Goal: Task Accomplishment & Management: Manage account settings

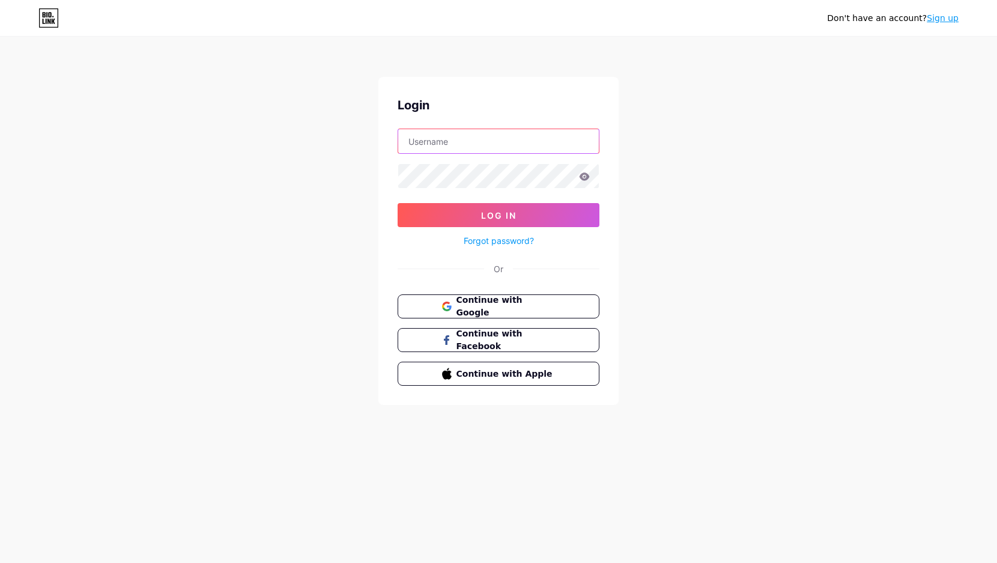
click at [432, 148] on input "text" at bounding box center [498, 141] width 201 height 24
type input "[EMAIL_ADDRESS][DOMAIN_NAME]"
click at [398, 203] on button "Log In" at bounding box center [499, 215] width 202 height 24
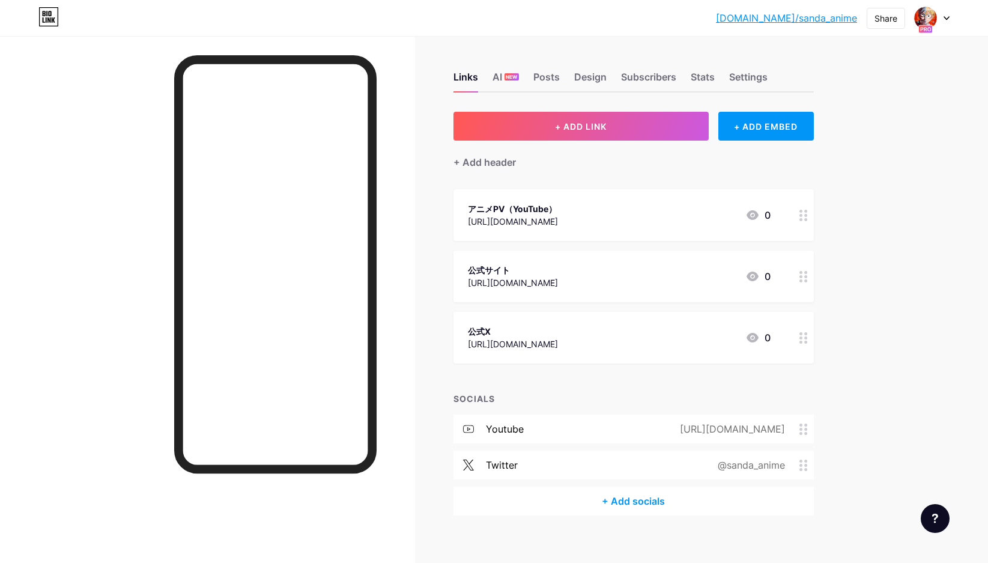
click at [614, 503] on div "+ Add socials" at bounding box center [633, 500] width 360 height 29
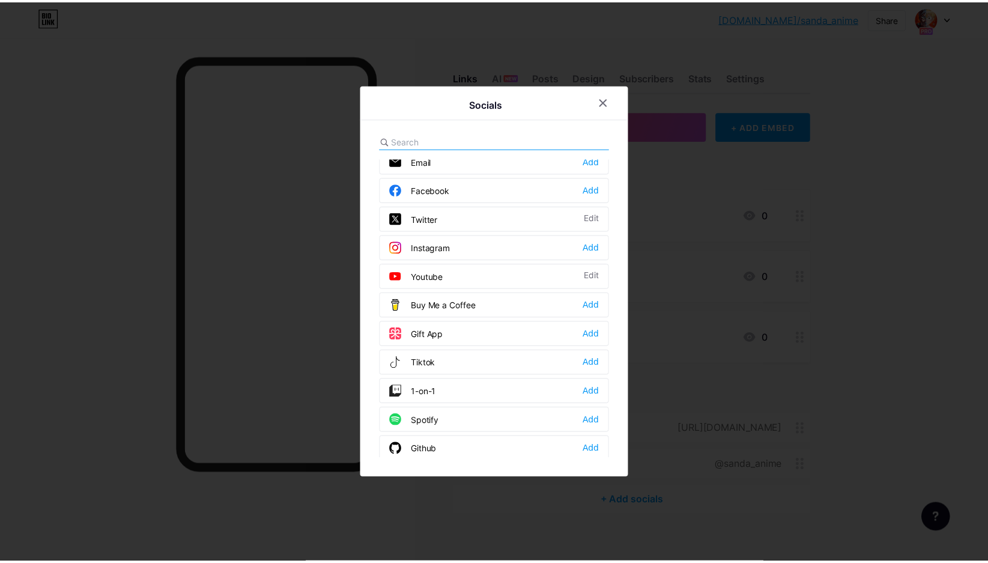
scroll to position [2, 0]
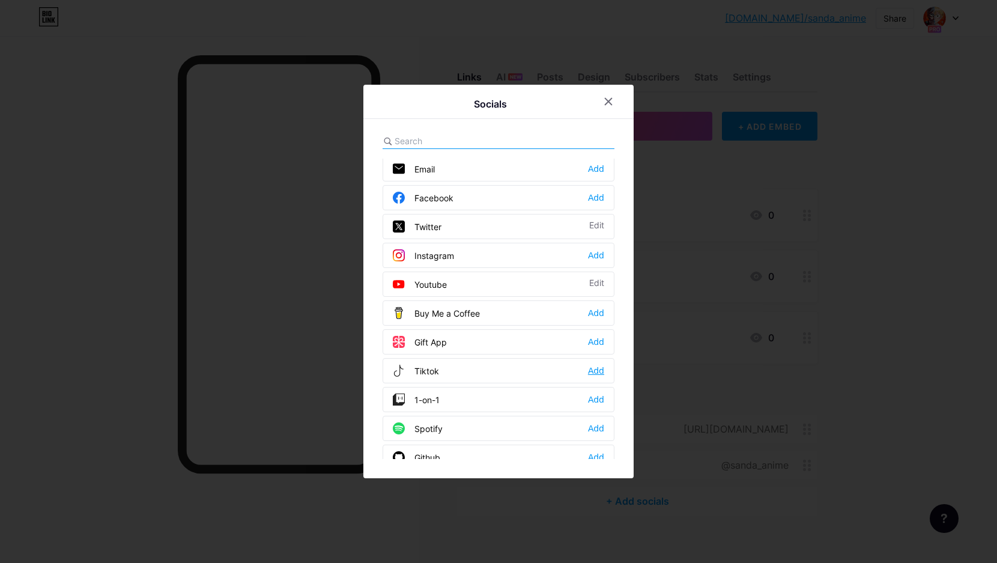
click at [592, 373] on div "Add" at bounding box center [596, 371] width 16 height 12
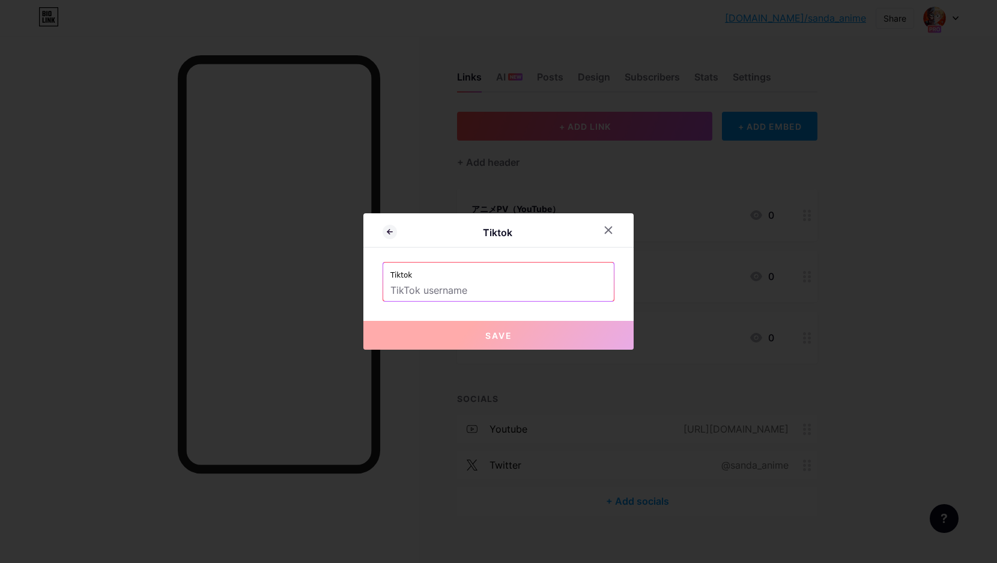
click at [461, 291] on input "text" at bounding box center [498, 290] width 216 height 20
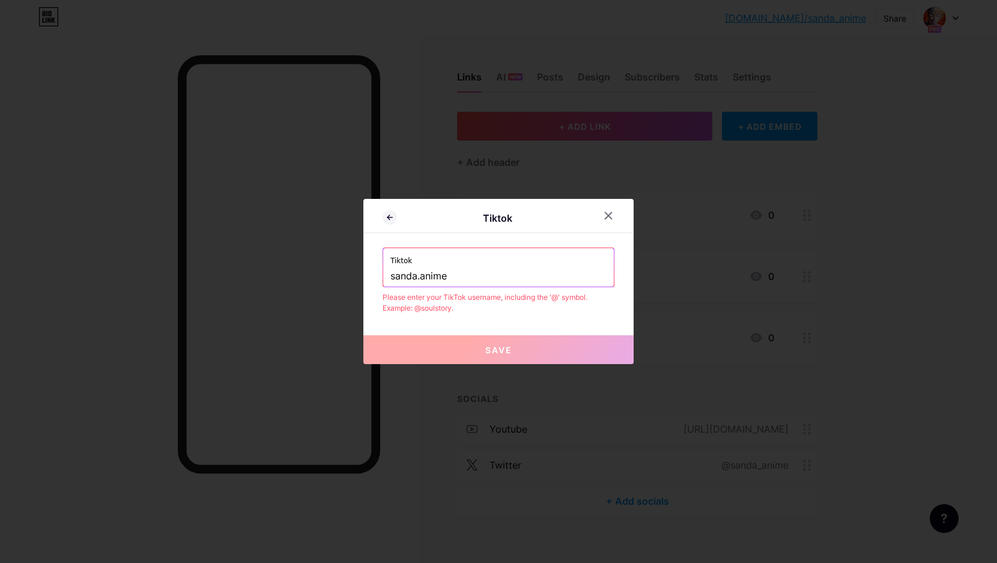
click at [445, 270] on input "sanda.anime" at bounding box center [498, 276] width 216 height 20
drag, startPoint x: 390, startPoint y: 270, endPoint x: 402, endPoint y: 280, distance: 15.9
click at [397, 274] on div "Tiktok sanda.anime" at bounding box center [498, 267] width 231 height 38
click at [392, 280] on input "sanda.anime" at bounding box center [498, 276] width 216 height 20
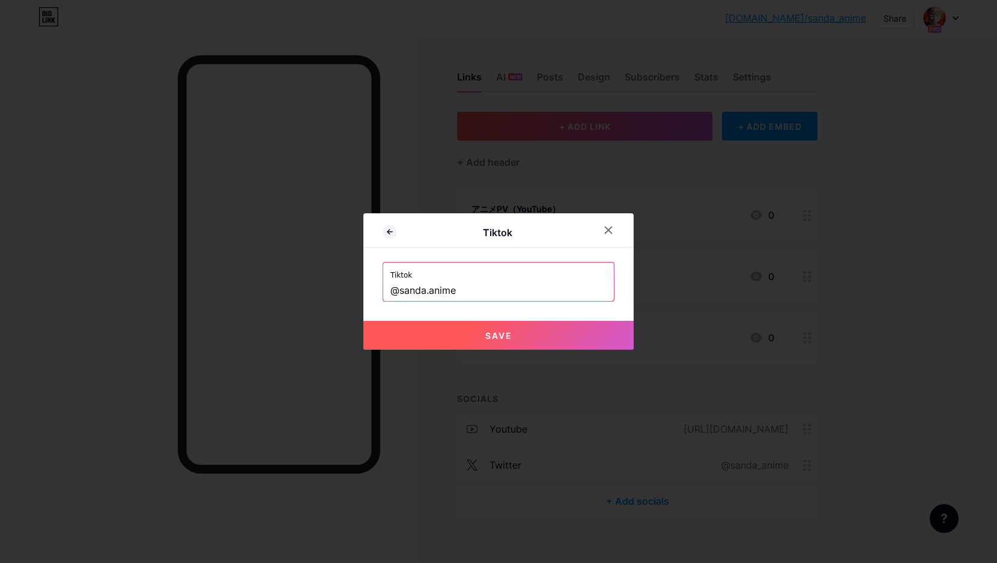
click at [491, 331] on span "Save" at bounding box center [498, 335] width 27 height 10
type input "[URL][DOMAIN_NAME][DOMAIN_NAME]"
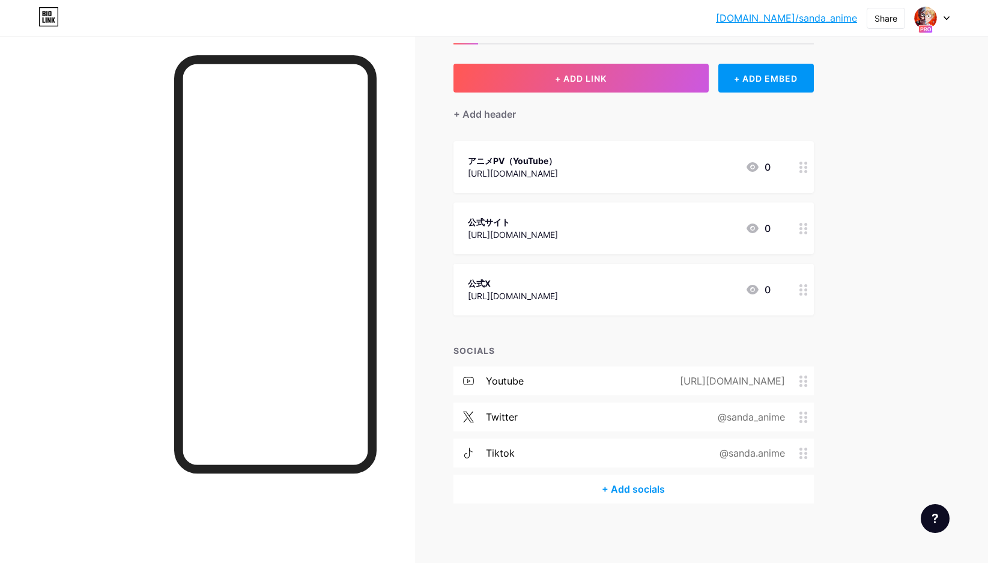
scroll to position [0, 0]
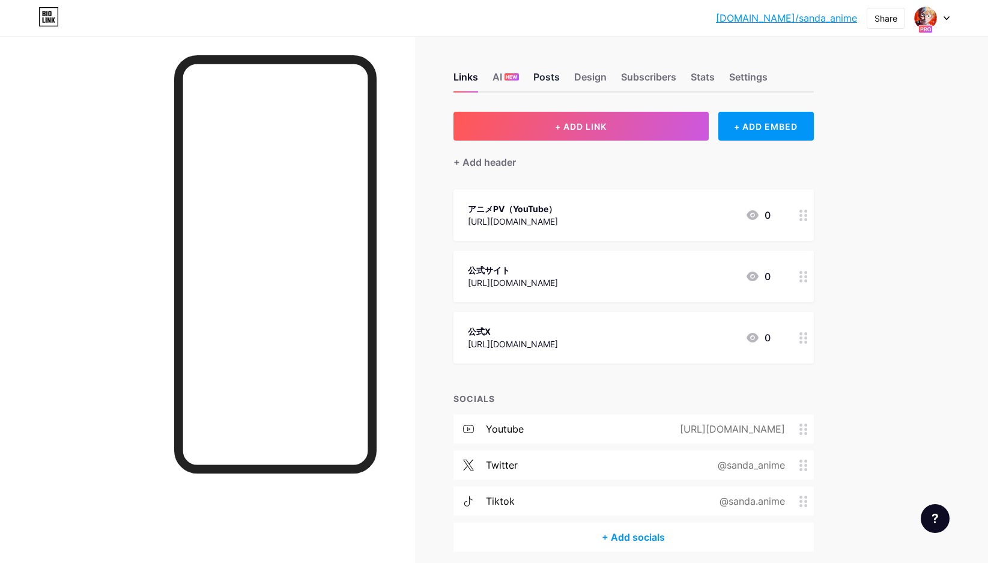
click at [558, 83] on div "Posts" at bounding box center [546, 81] width 26 height 22
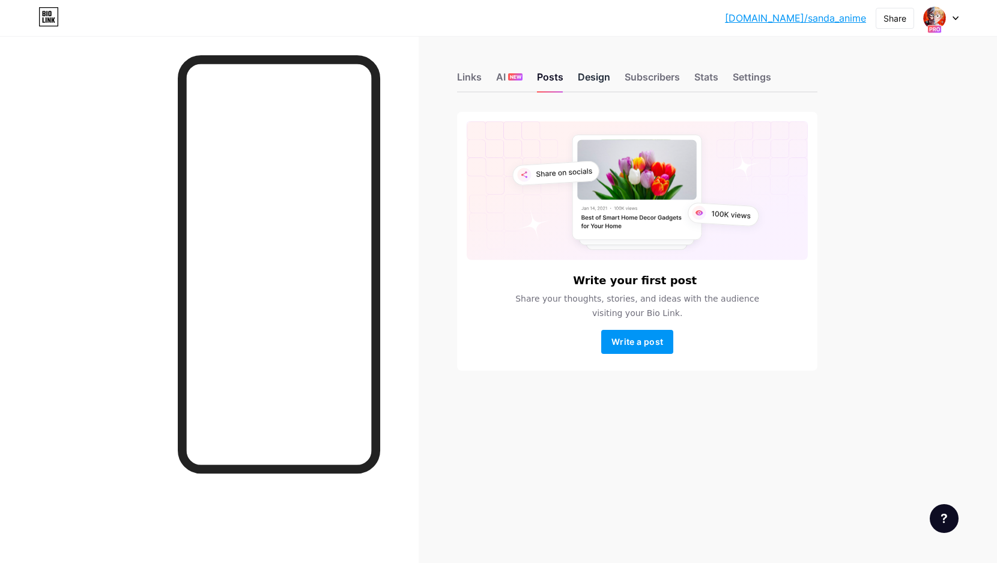
click at [596, 83] on div "Design" at bounding box center [594, 81] width 32 height 22
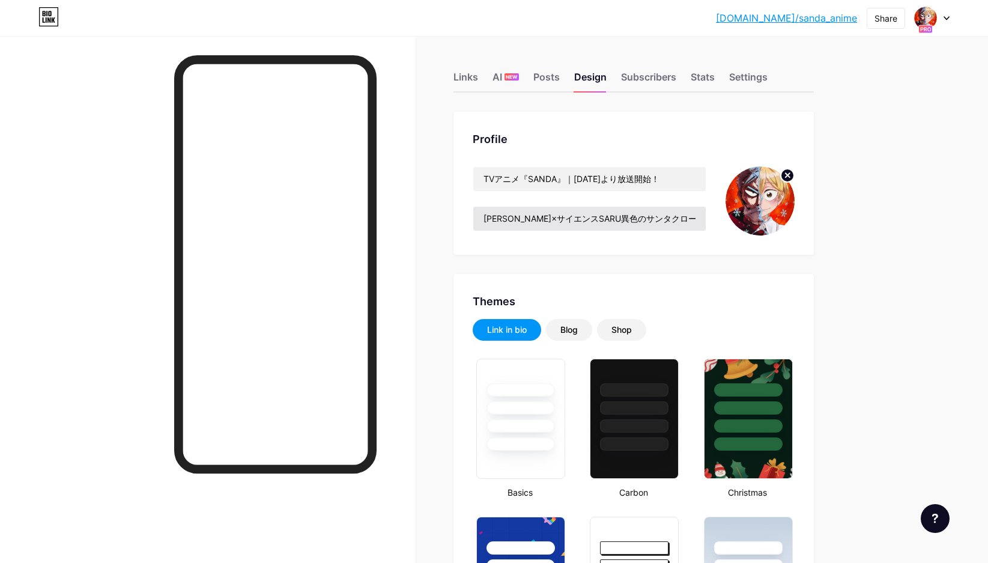
type input "#b3052d"
type input "#000000"
type input "#ffffff"
drag, startPoint x: 626, startPoint y: 215, endPoint x: 637, endPoint y: 264, distance: 50.4
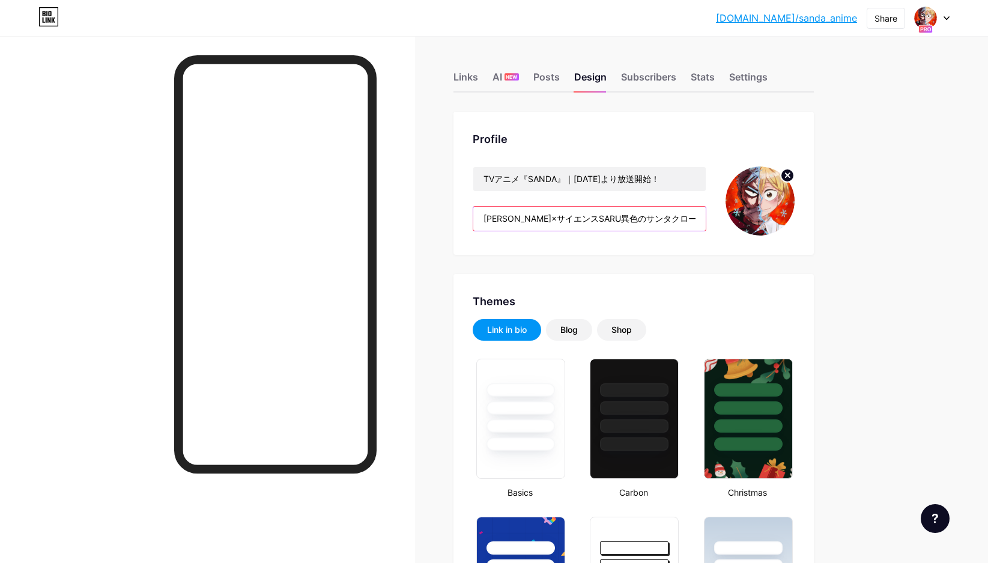
click at [608, 223] on input "[PERSON_NAME]×サイエンスSARU異色のサンタクロースヒーローアクション！[DATE]から、MBS・TBS・BS-TBS”アニメイズム”枠にて放送…" at bounding box center [589, 219] width 232 height 24
drag, startPoint x: 596, startPoint y: 222, endPoint x: 713, endPoint y: 222, distance: 117.7
click at [713, 222] on div "TVアニメ『SANDA』｜[DATE]より放送開始！ [PERSON_NAME]×サイエンスSARU異色のサンタクロースヒーローアクション！[DATE]から、…" at bounding box center [634, 200] width 322 height 69
click at [660, 222] on input "[PERSON_NAME]×サイエンスSARU異色のサンタクロースヒーローアクション！[DATE]から、MBS・TBS・BS-TBS”アニメイズム”枠にて放送…" at bounding box center [589, 219] width 232 height 24
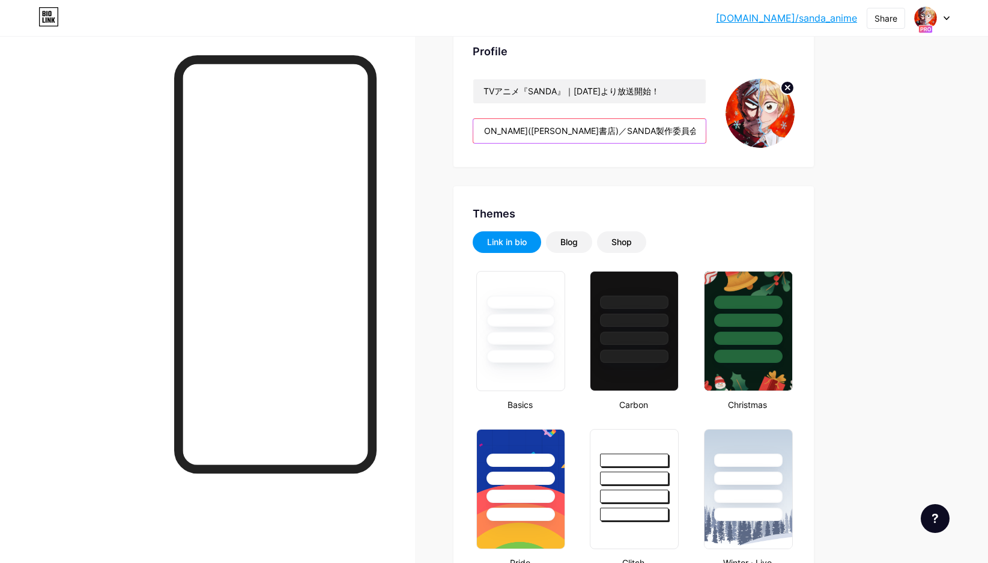
scroll to position [0, 0]
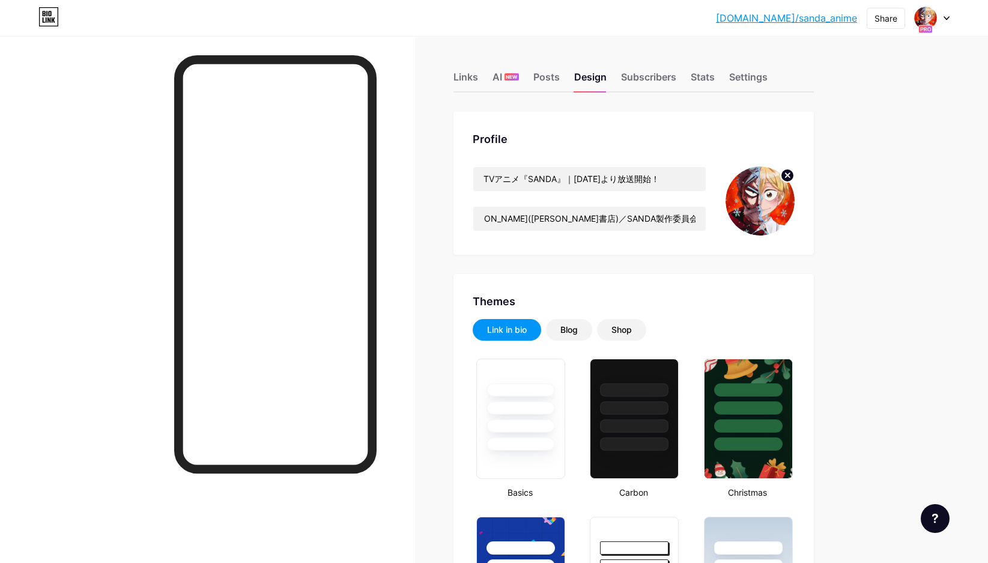
click at [474, 67] on div "Links AI NEW Posts Design Subscribers Stats Settings" at bounding box center [633, 71] width 360 height 42
click at [476, 74] on div "Links" at bounding box center [465, 81] width 25 height 22
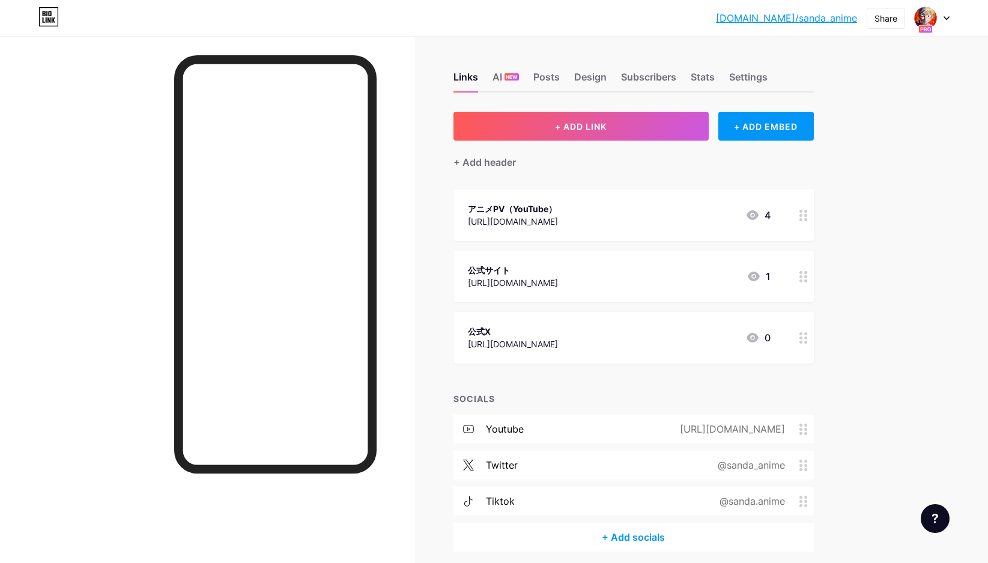
scroll to position [48, 0]
